Goal: Navigation & Orientation: Find specific page/section

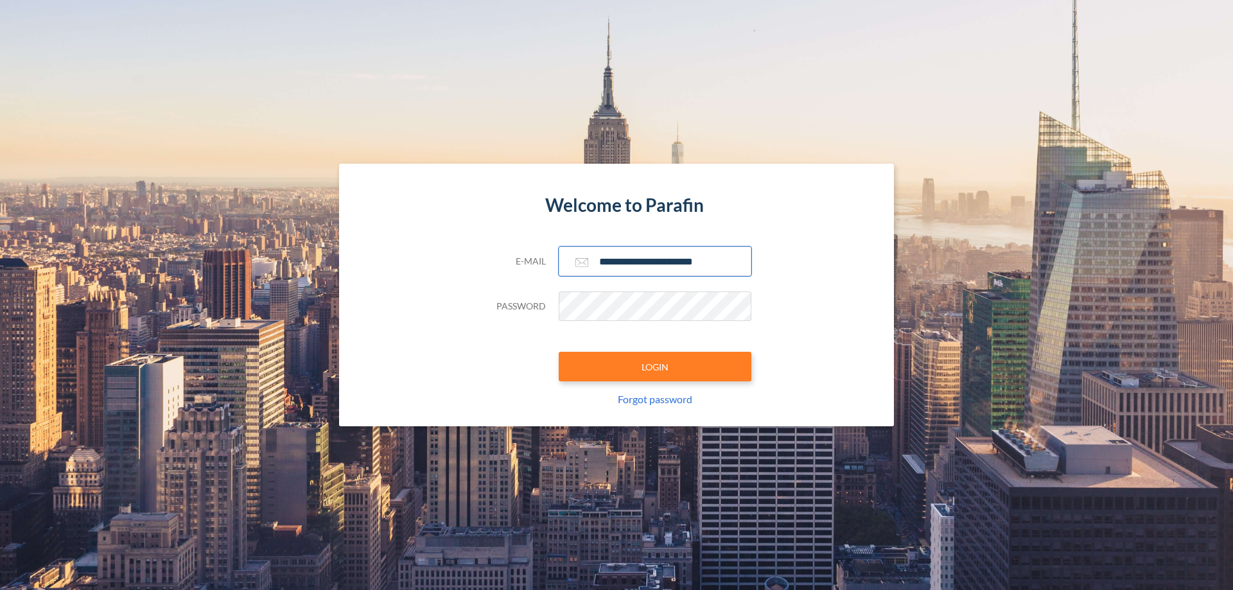
type input "**********"
click at [655, 367] on button "LOGIN" at bounding box center [655, 367] width 193 height 30
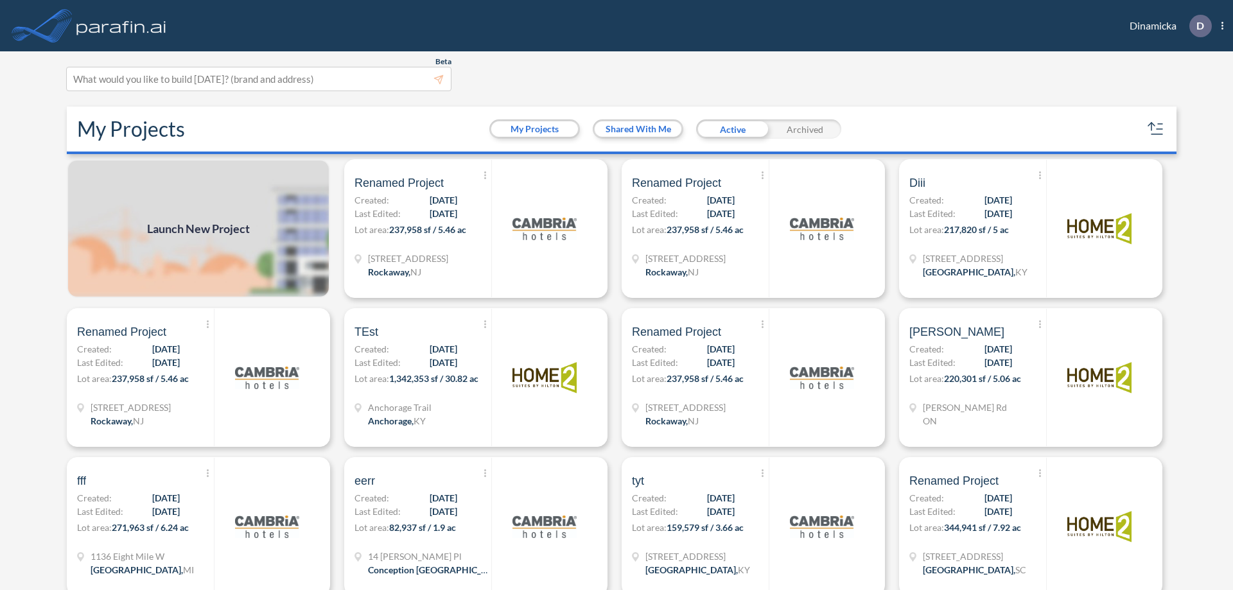
scroll to position [3, 0]
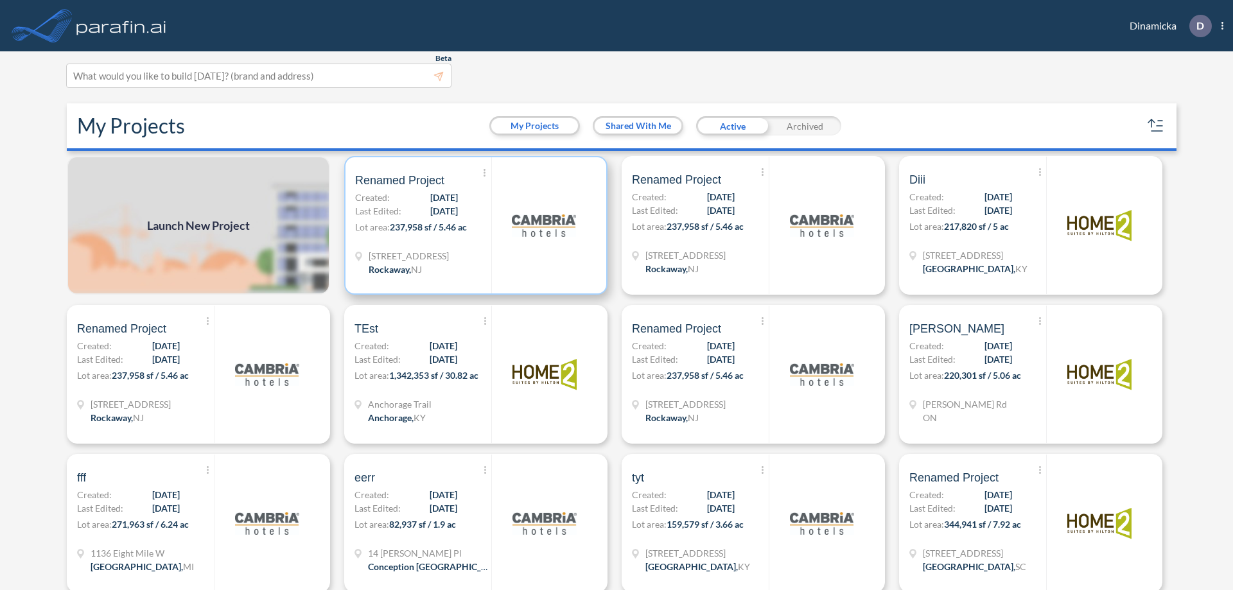
click at [473, 225] on p "Lot area: 237,958 sf / 5.46 ac" at bounding box center [423, 229] width 136 height 19
